Goal: Task Accomplishment & Management: Use online tool/utility

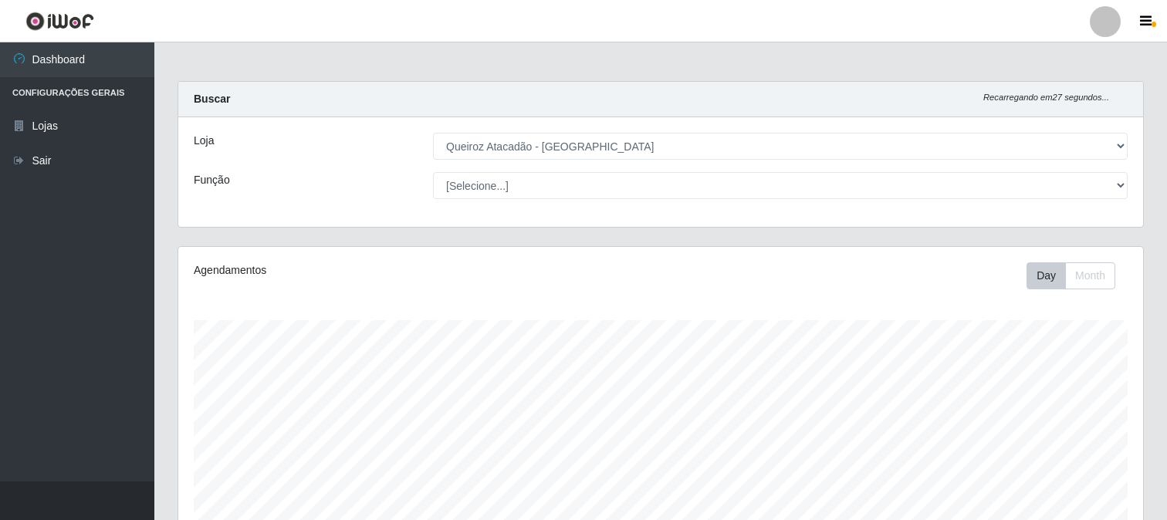
select select "464"
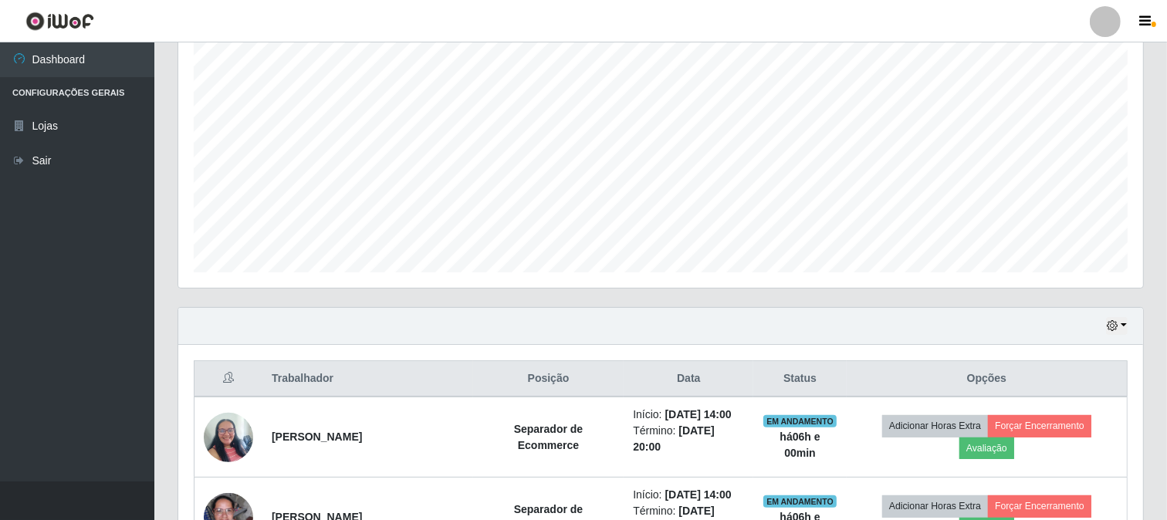
scroll to position [257, 0]
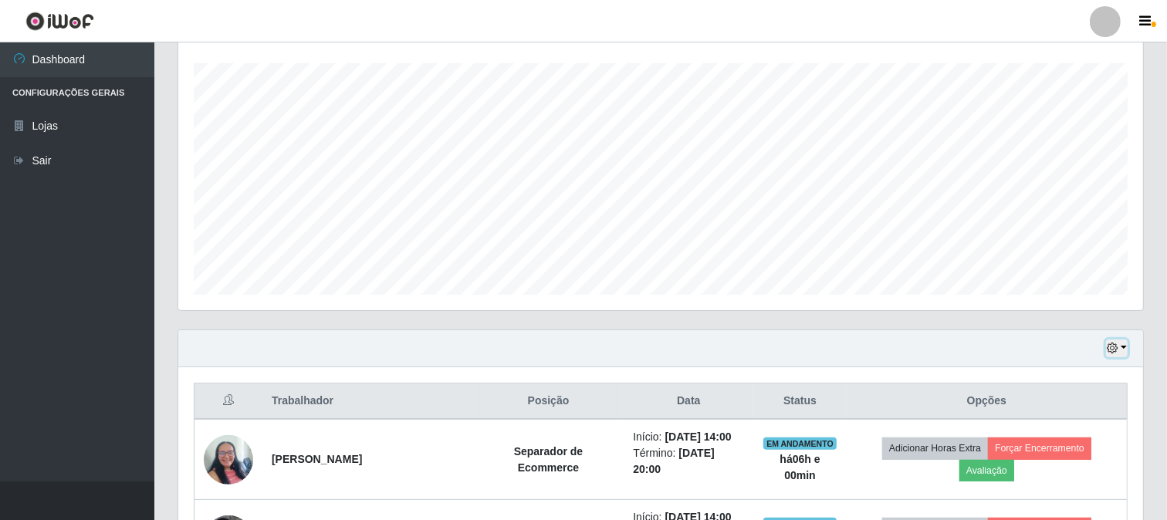
click at [1121, 351] on button "button" at bounding box center [1117, 349] width 22 height 18
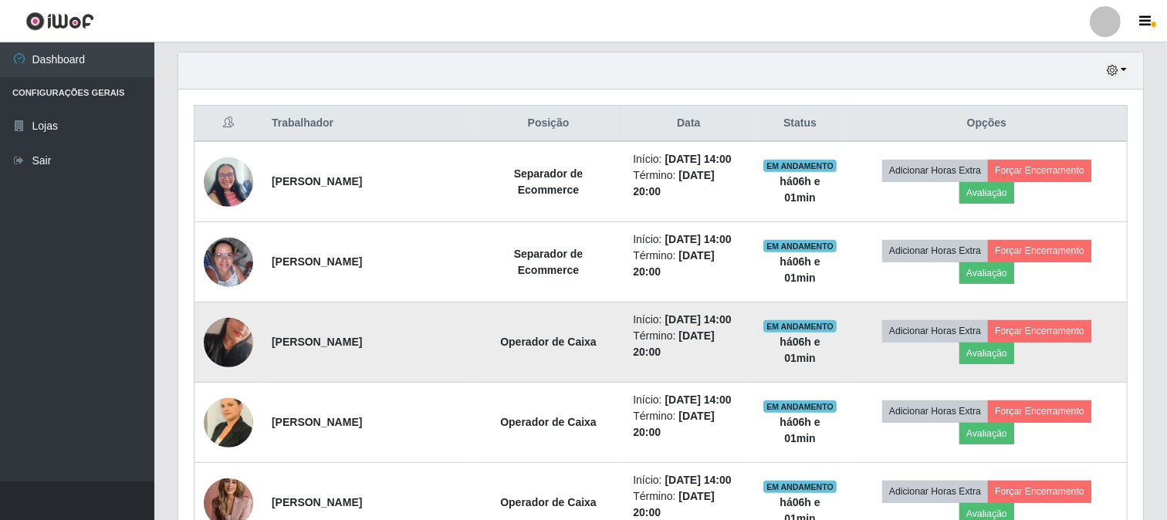
scroll to position [600, 0]
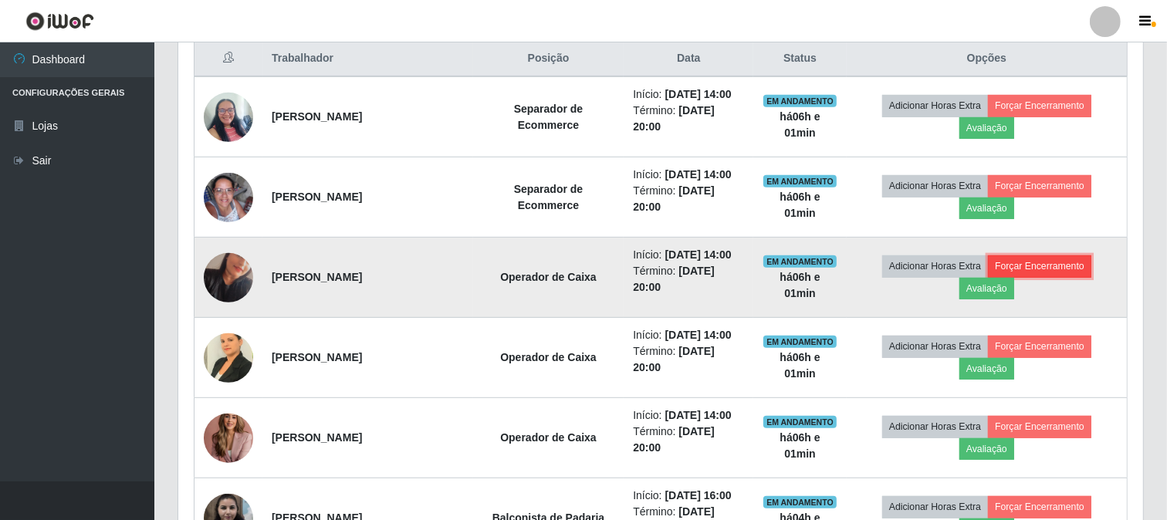
click at [1038, 259] on button "Forçar Encerramento" at bounding box center [1039, 266] width 103 height 22
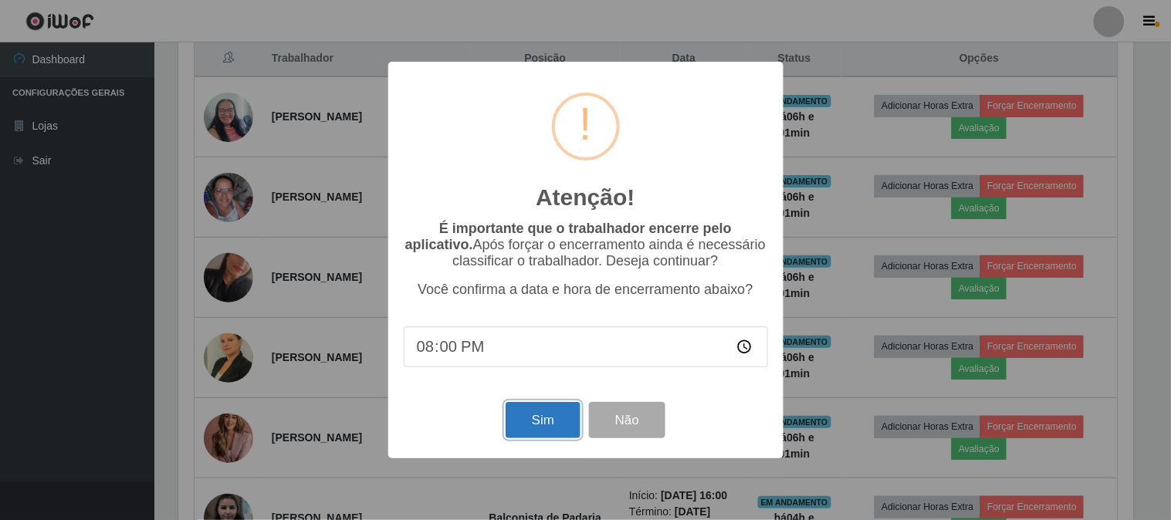
click at [538, 420] on button "Sim" at bounding box center [543, 420] width 75 height 36
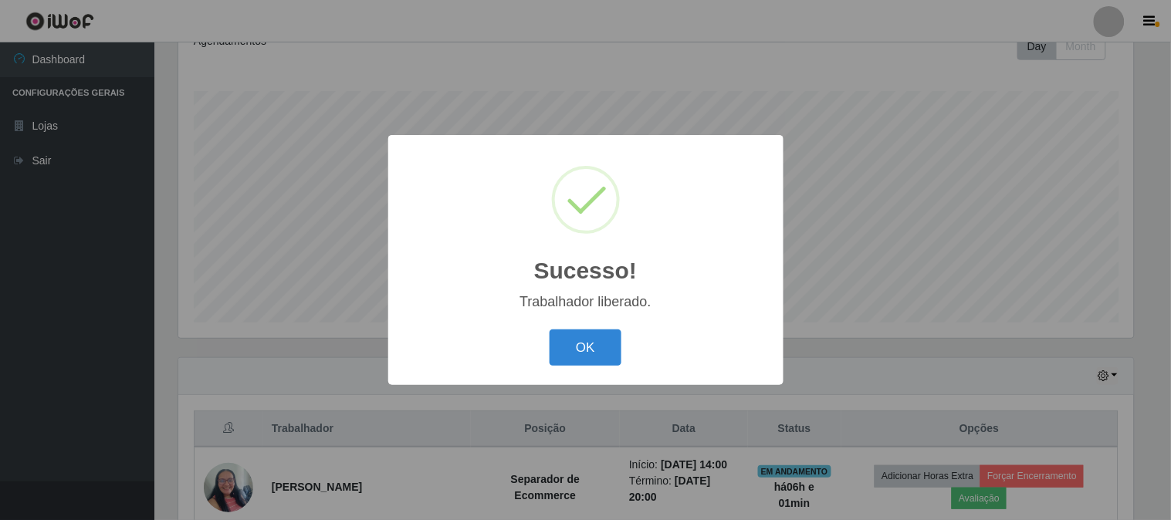
drag, startPoint x: 573, startPoint y: 344, endPoint x: 607, endPoint y: 329, distance: 38.0
click at [607, 329] on div "OK Cancel" at bounding box center [586, 348] width 364 height 44
click at [558, 337] on button "OK" at bounding box center [586, 348] width 72 height 36
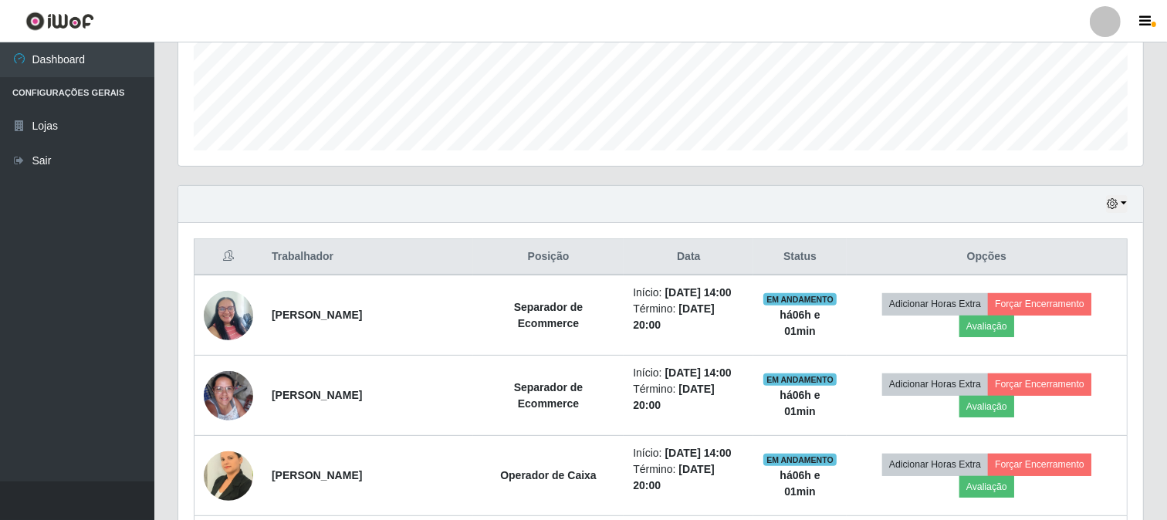
scroll to position [573, 0]
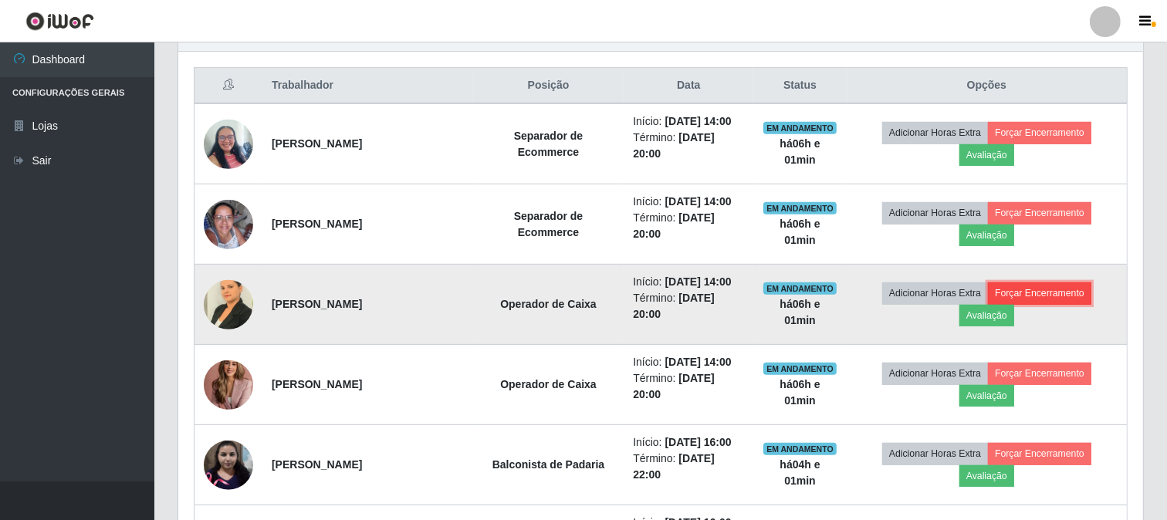
click at [1038, 282] on button "Forçar Encerramento" at bounding box center [1039, 293] width 103 height 22
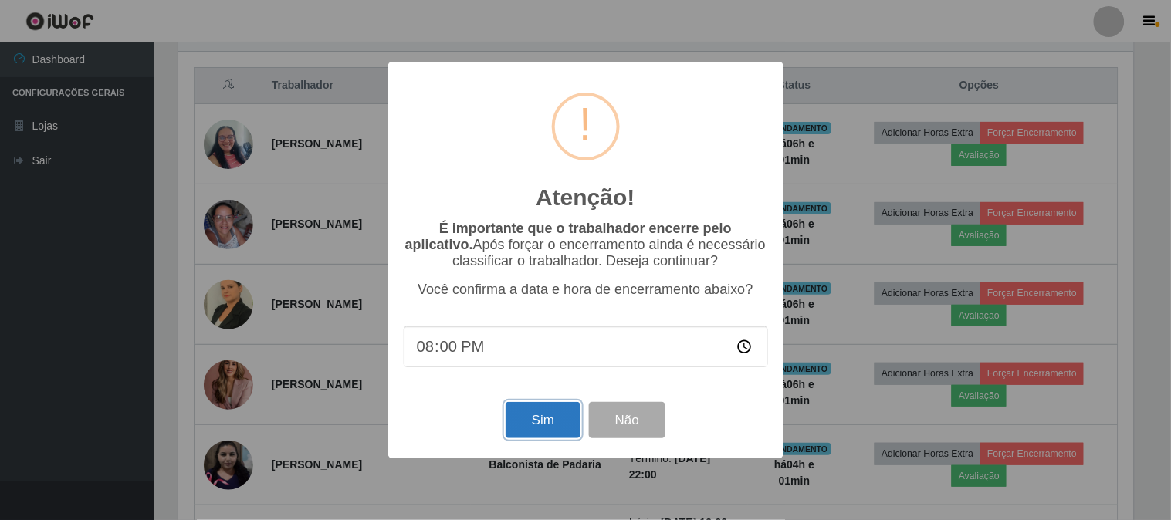
click at [541, 414] on button "Sim" at bounding box center [543, 420] width 75 height 36
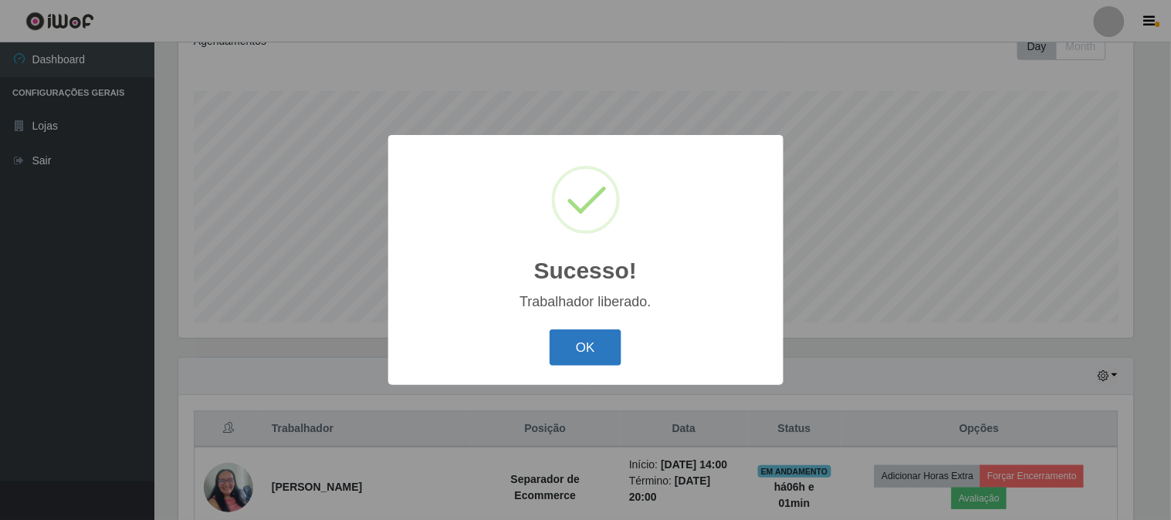
click at [600, 348] on button "OK" at bounding box center [586, 348] width 72 height 36
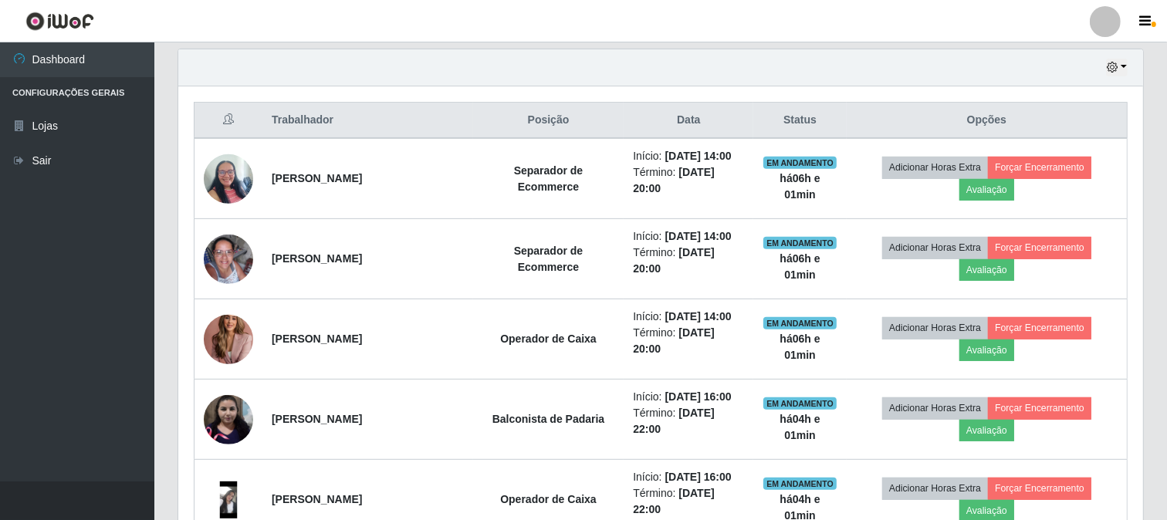
scroll to position [0, 0]
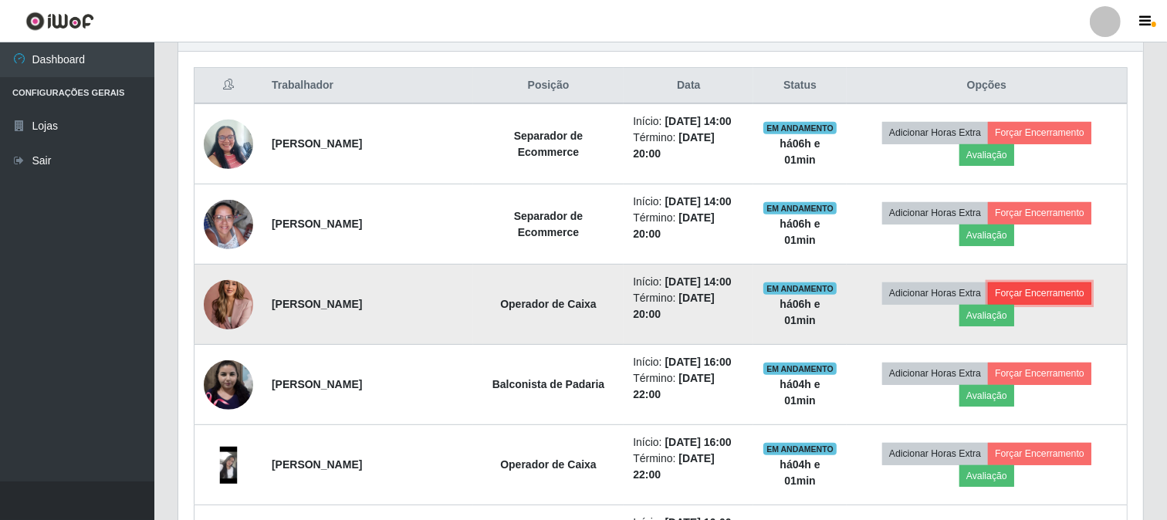
click at [1075, 297] on button "Forçar Encerramento" at bounding box center [1039, 293] width 103 height 22
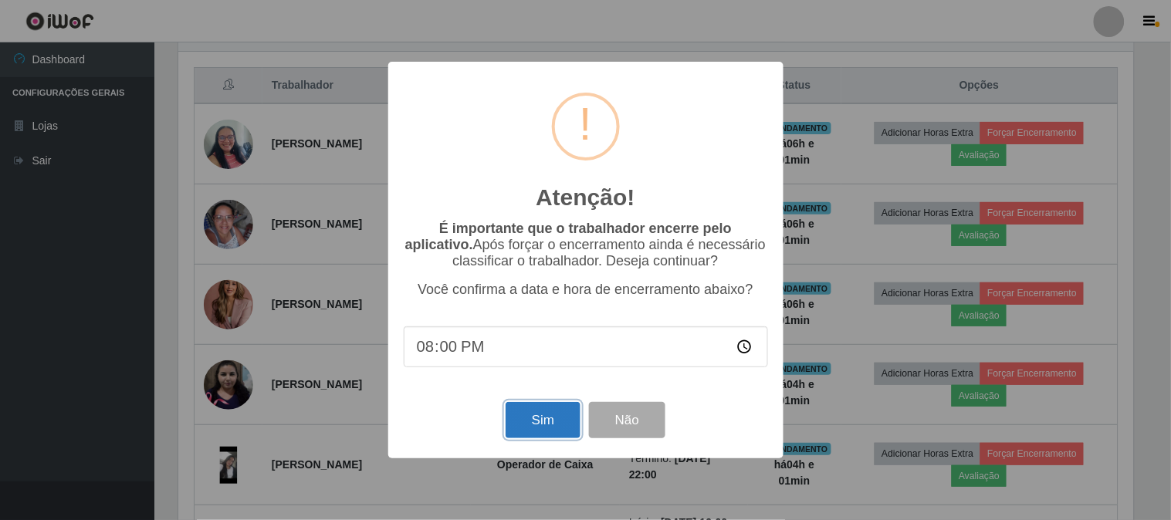
click at [553, 414] on button "Sim" at bounding box center [543, 420] width 75 height 36
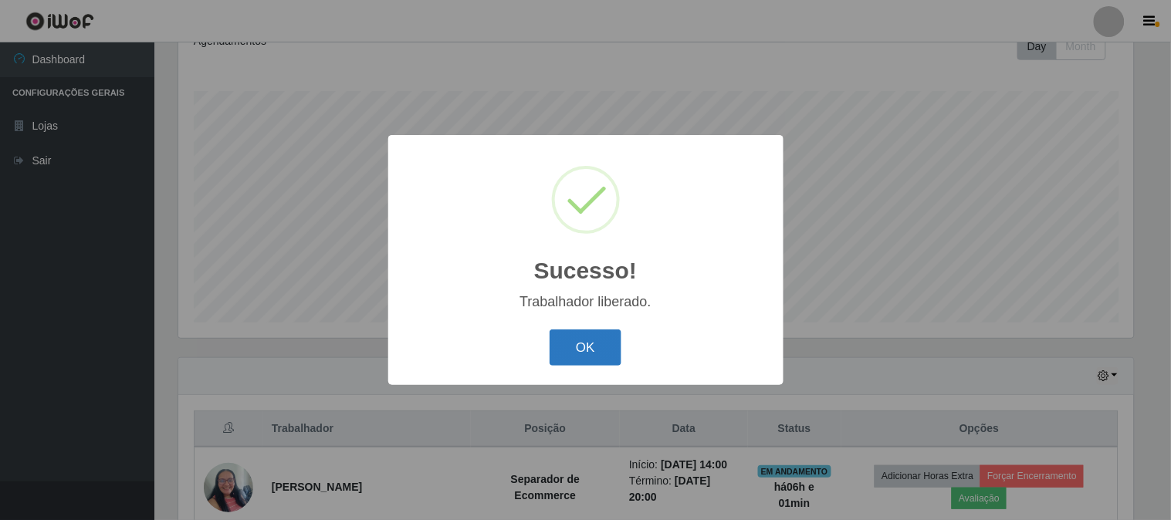
click at [595, 338] on button "OK" at bounding box center [586, 348] width 72 height 36
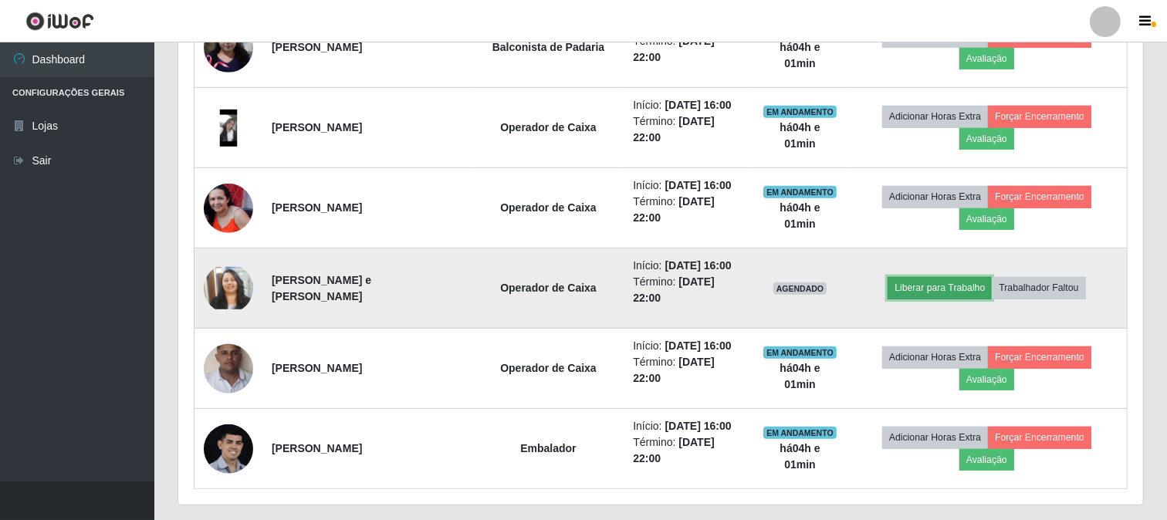
click at [946, 290] on button "Liberar para Trabalho" at bounding box center [940, 288] width 104 height 22
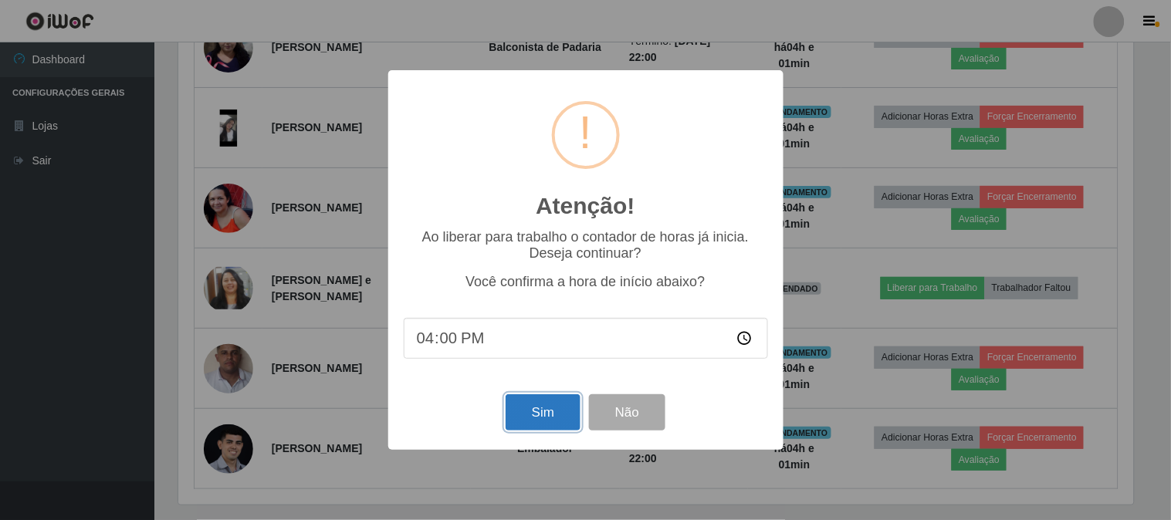
click at [533, 422] on button "Sim" at bounding box center [543, 412] width 75 height 36
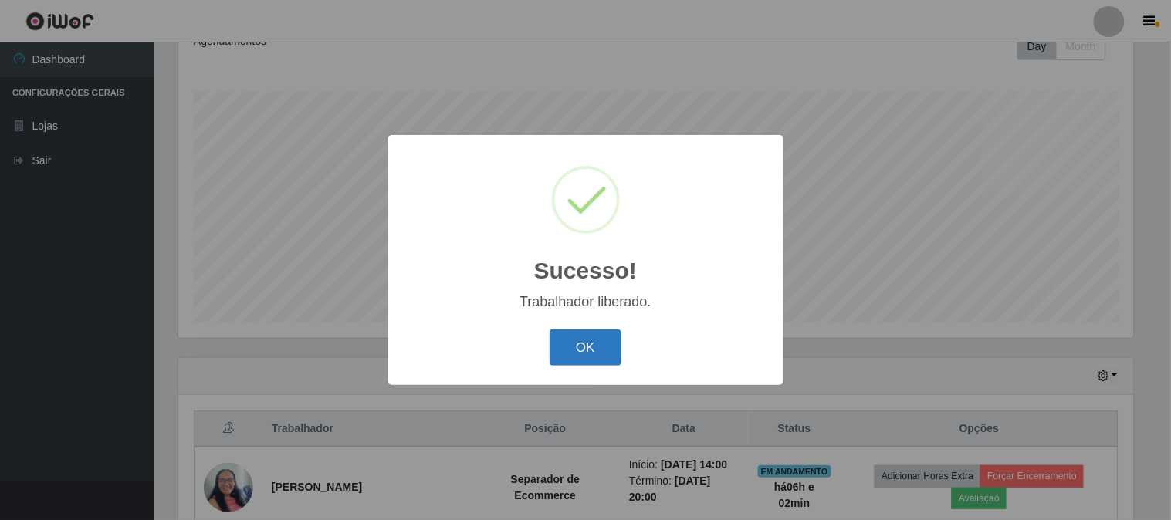
click at [577, 357] on button "OK" at bounding box center [586, 348] width 72 height 36
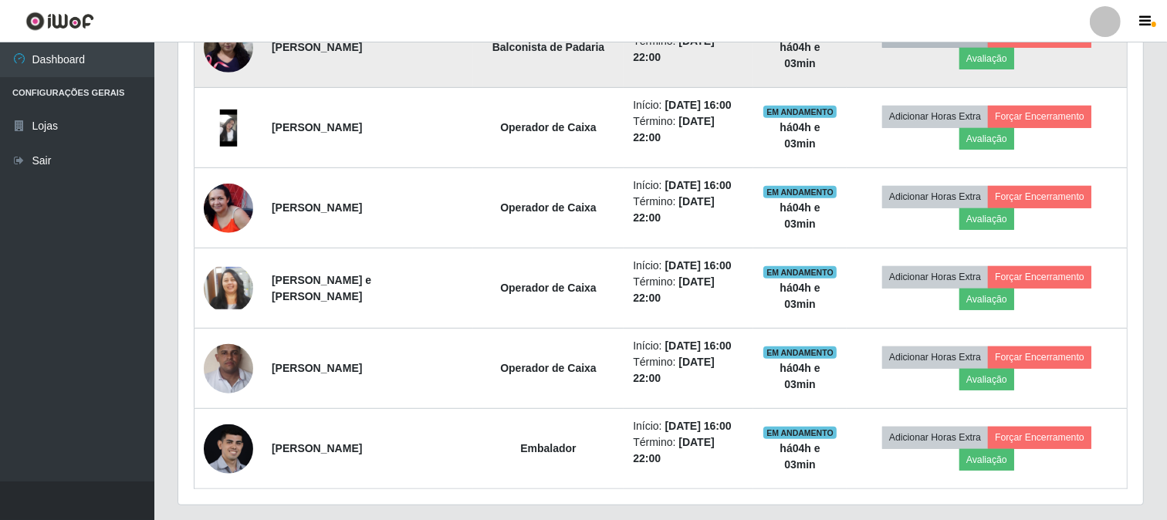
scroll to position [573, 0]
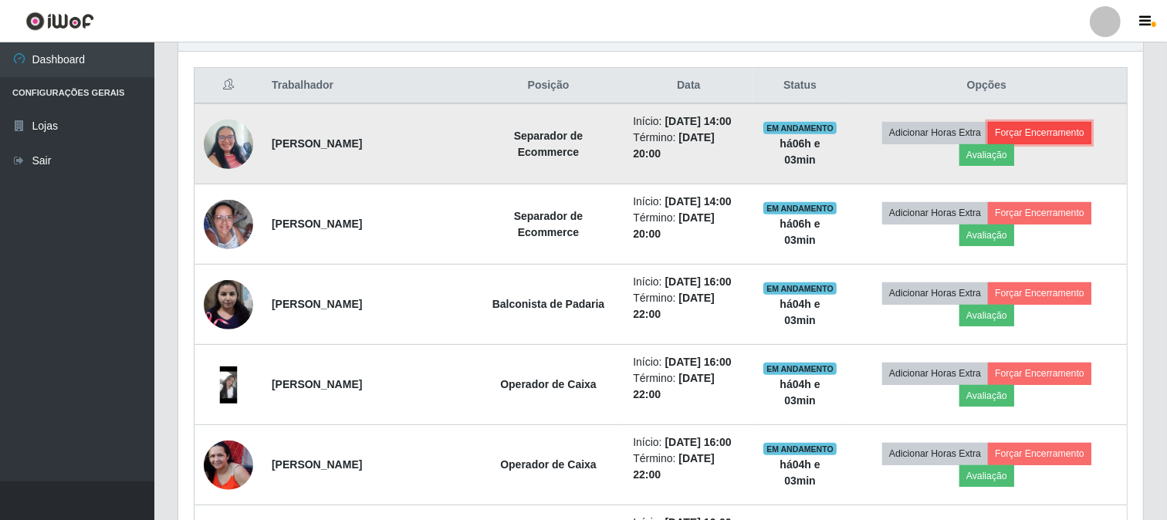
click at [1035, 124] on button "Forçar Encerramento" at bounding box center [1039, 133] width 103 height 22
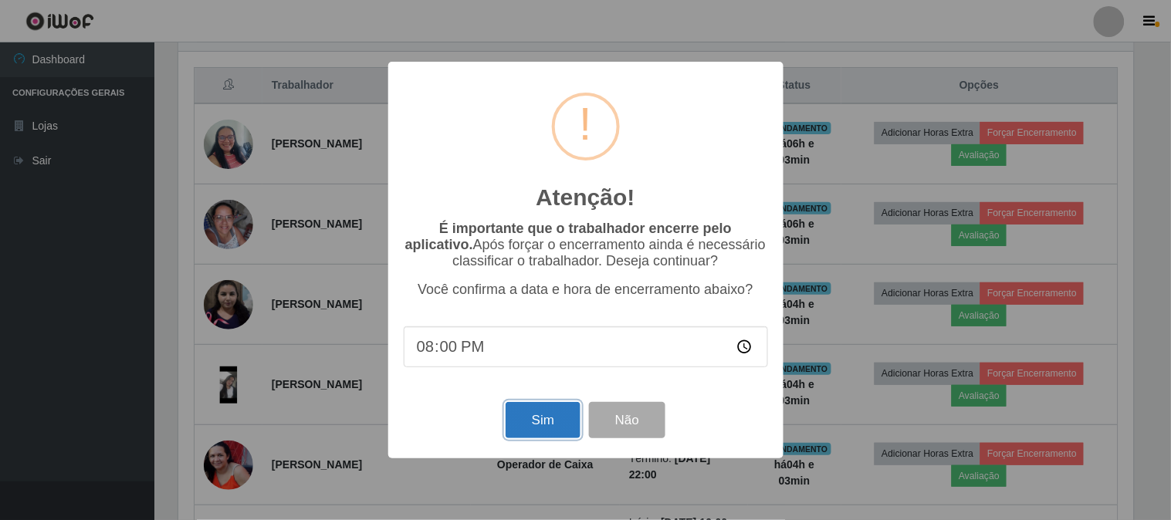
click at [543, 421] on button "Sim" at bounding box center [543, 420] width 75 height 36
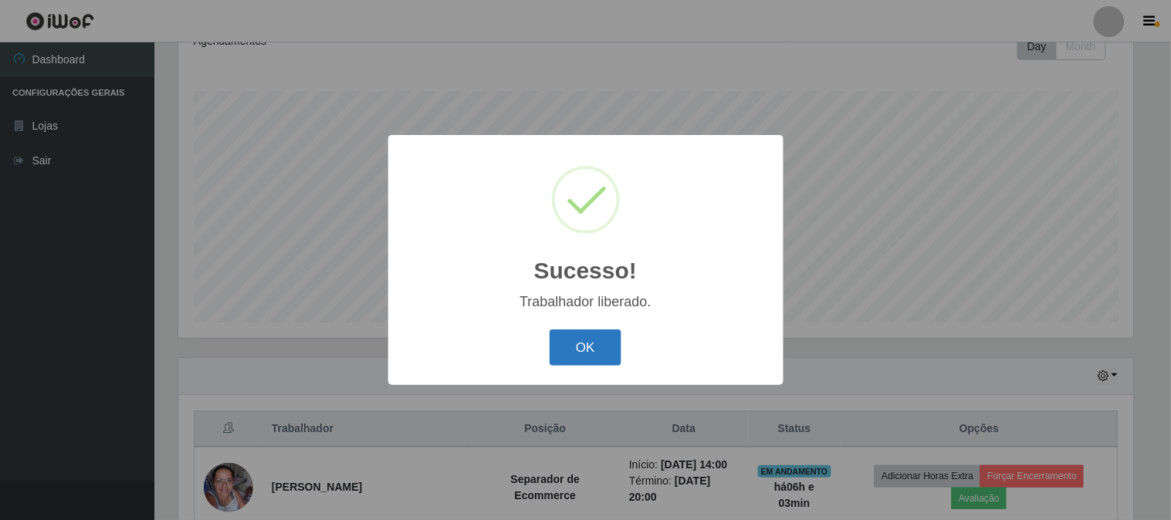
click at [604, 353] on button "OK" at bounding box center [586, 348] width 72 height 36
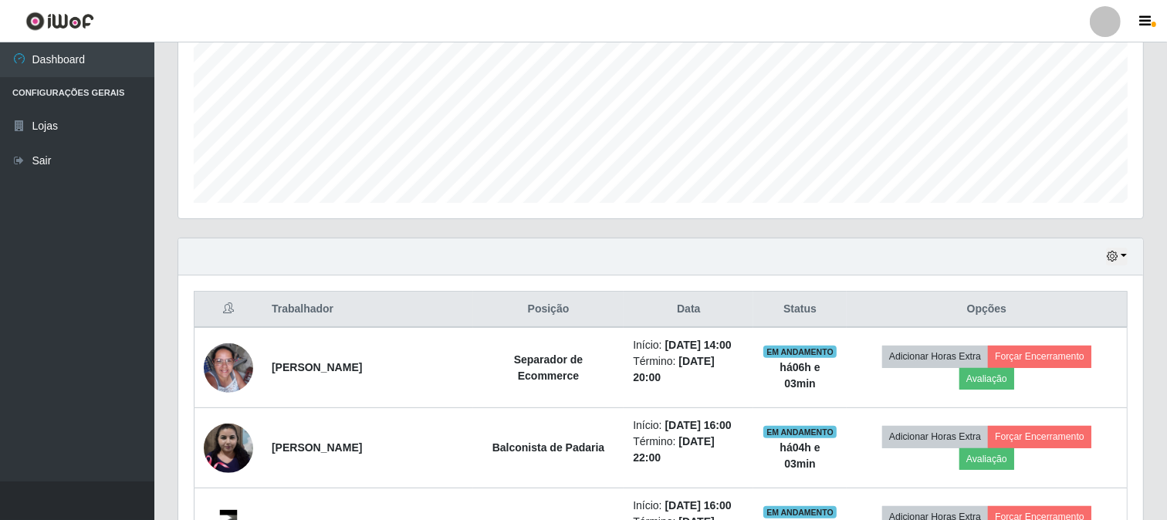
scroll to position [401, 0]
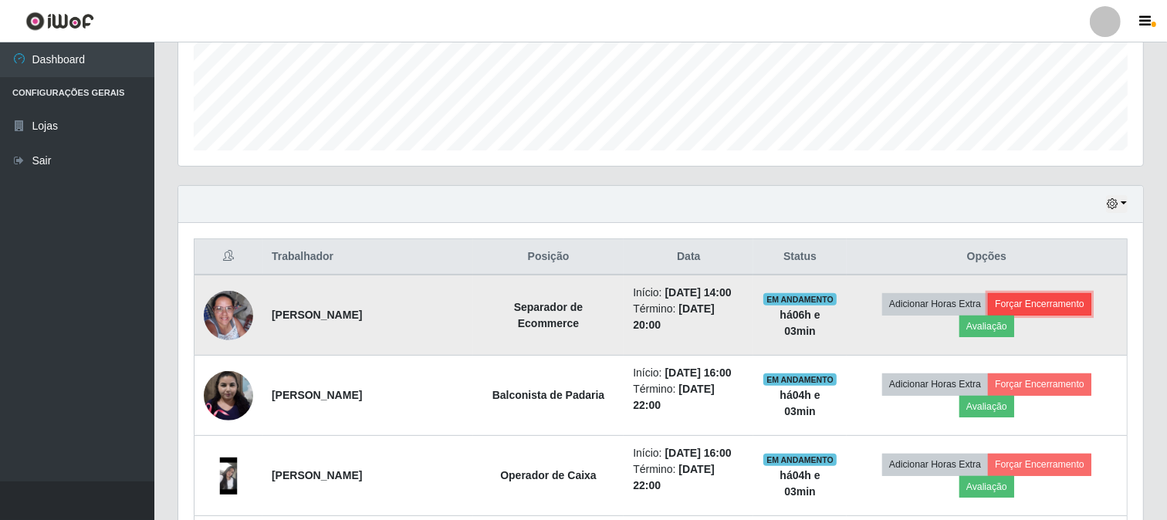
click at [1071, 305] on button "Forçar Encerramento" at bounding box center [1039, 304] width 103 height 22
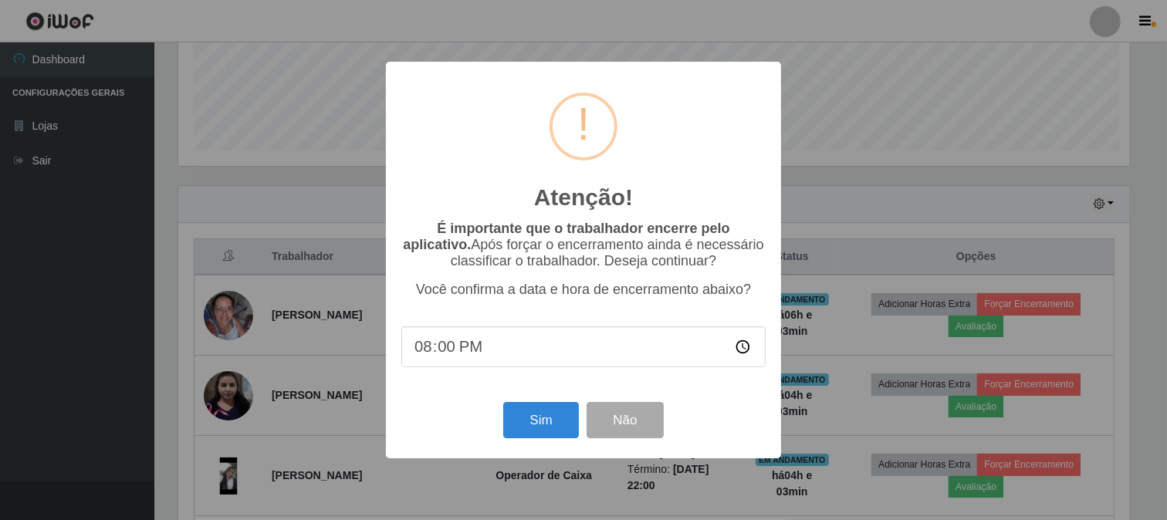
scroll to position [320, 955]
click at [536, 437] on button "Sim" at bounding box center [543, 420] width 75 height 36
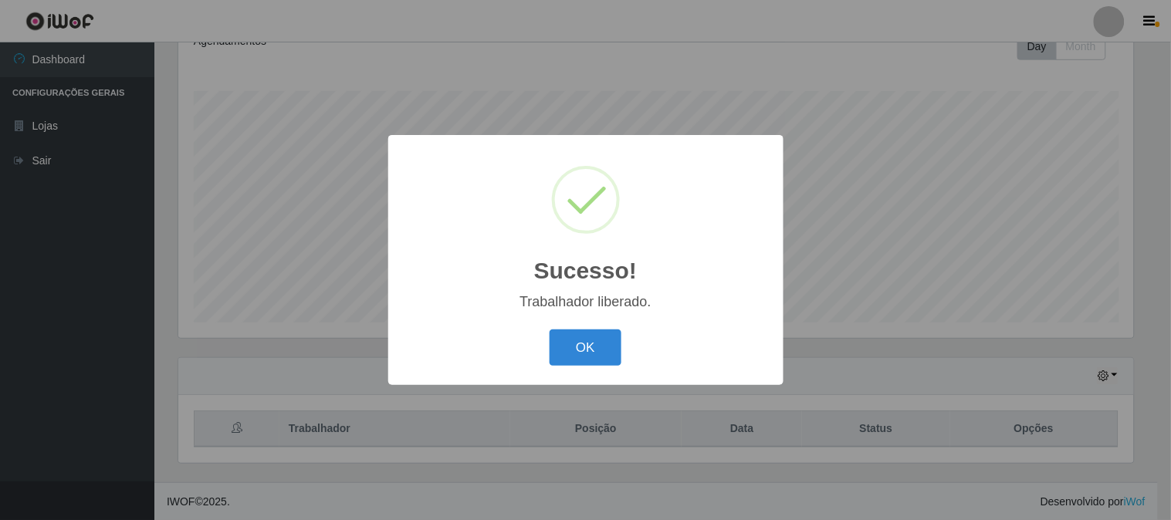
click at [574, 348] on button "OK" at bounding box center [586, 348] width 72 height 36
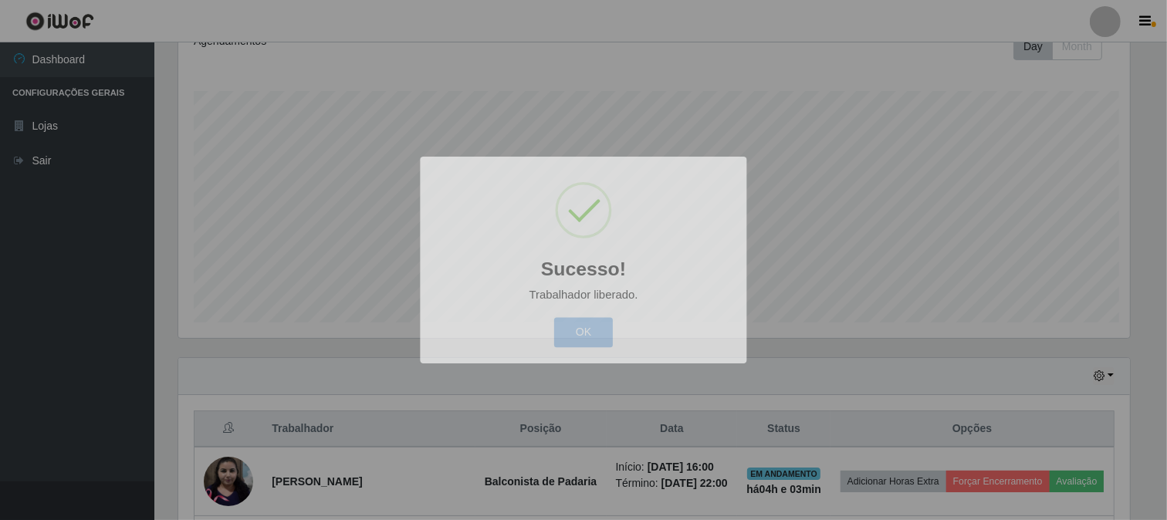
scroll to position [320, 965]
